Goal: Task Accomplishment & Management: Use online tool/utility

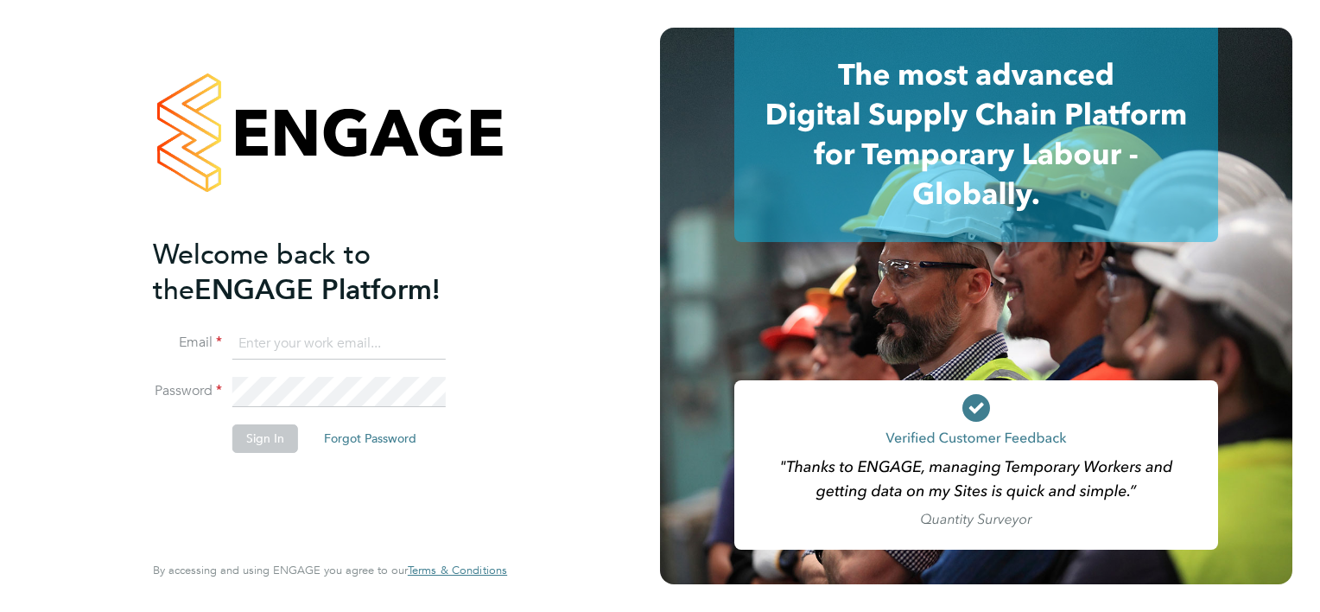
type input "Brian.campbell@hmsworks.co.uk"
click at [261, 439] on button "Sign In" at bounding box center [265, 438] width 66 height 28
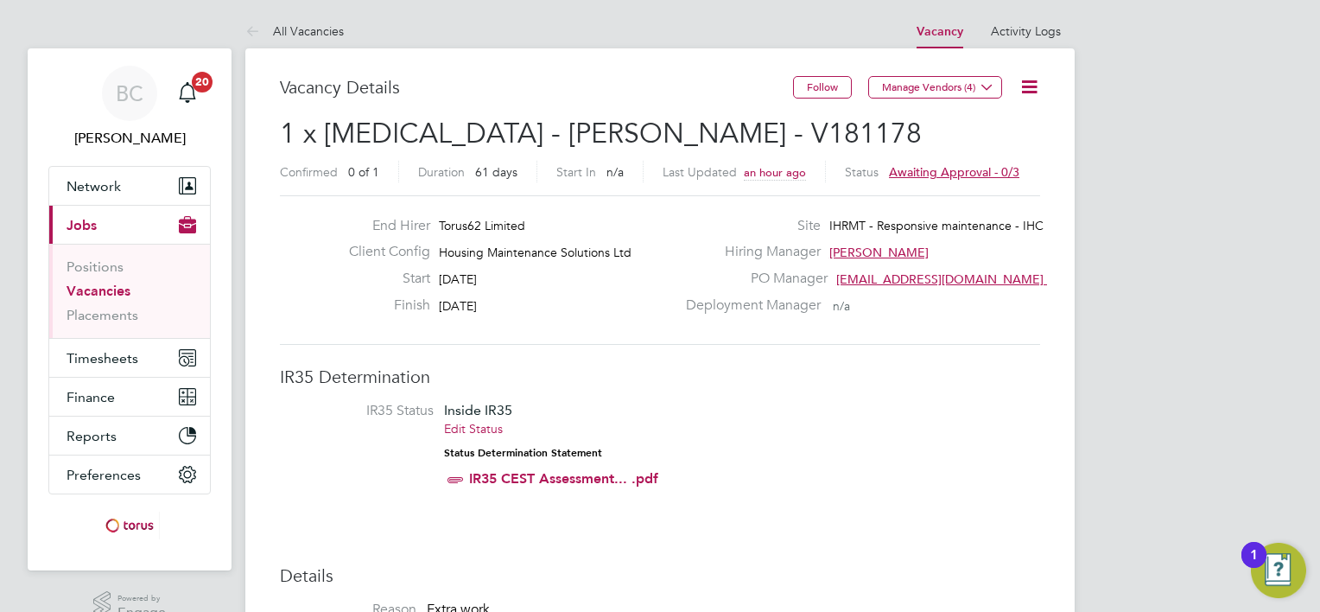
click at [1031, 82] on icon at bounding box center [1030, 87] width 22 height 22
